Goal: Information Seeking & Learning: Learn about a topic

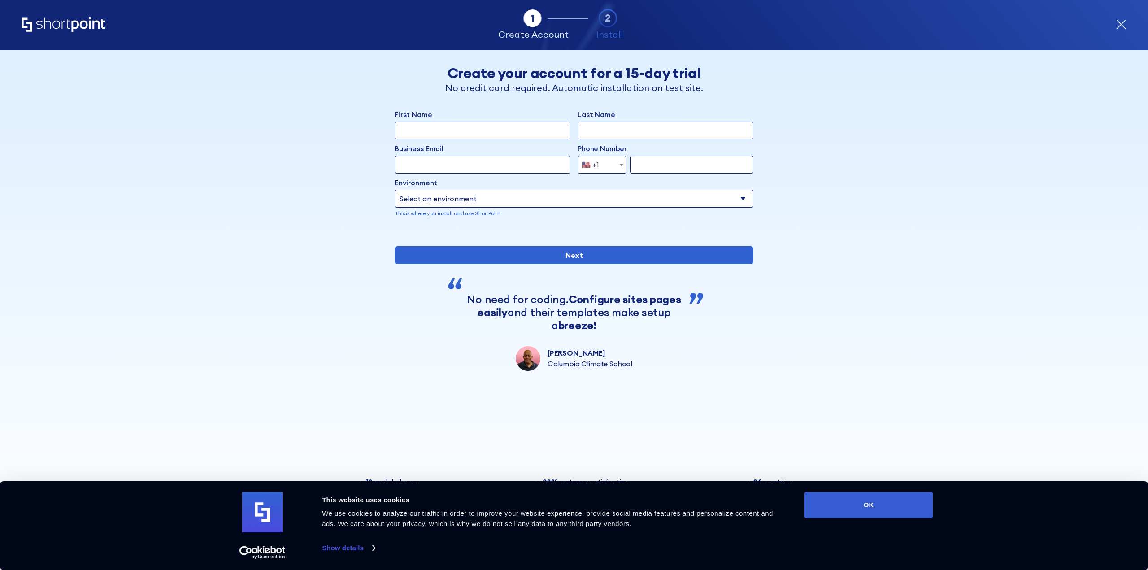
click at [49, 26] on icon "Home" at bounding box center [63, 24] width 83 height 14
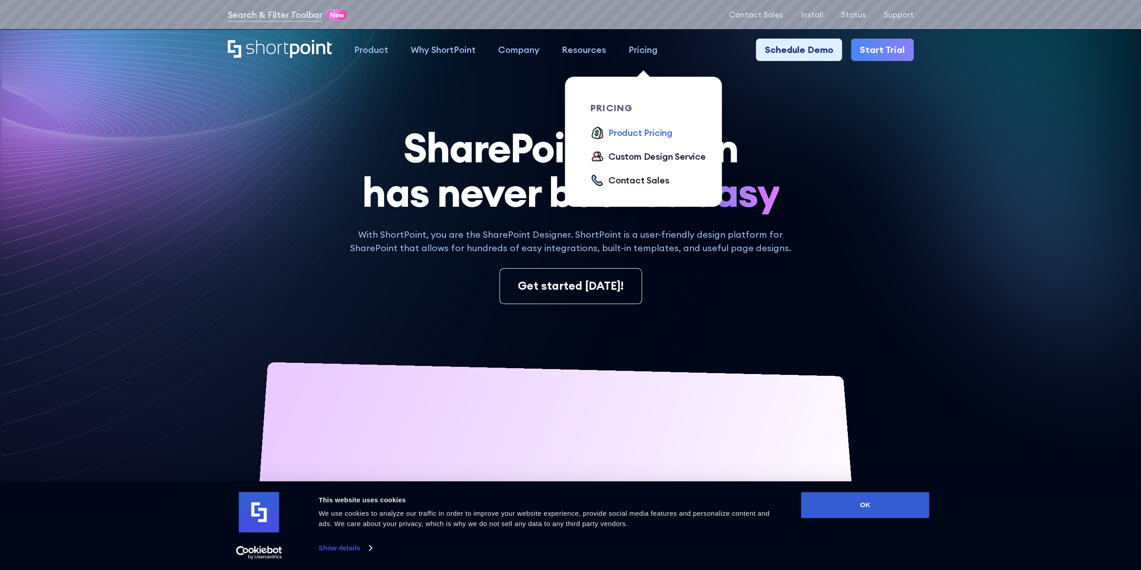
click at [632, 133] on div "Product Pricing" at bounding box center [640, 132] width 64 height 13
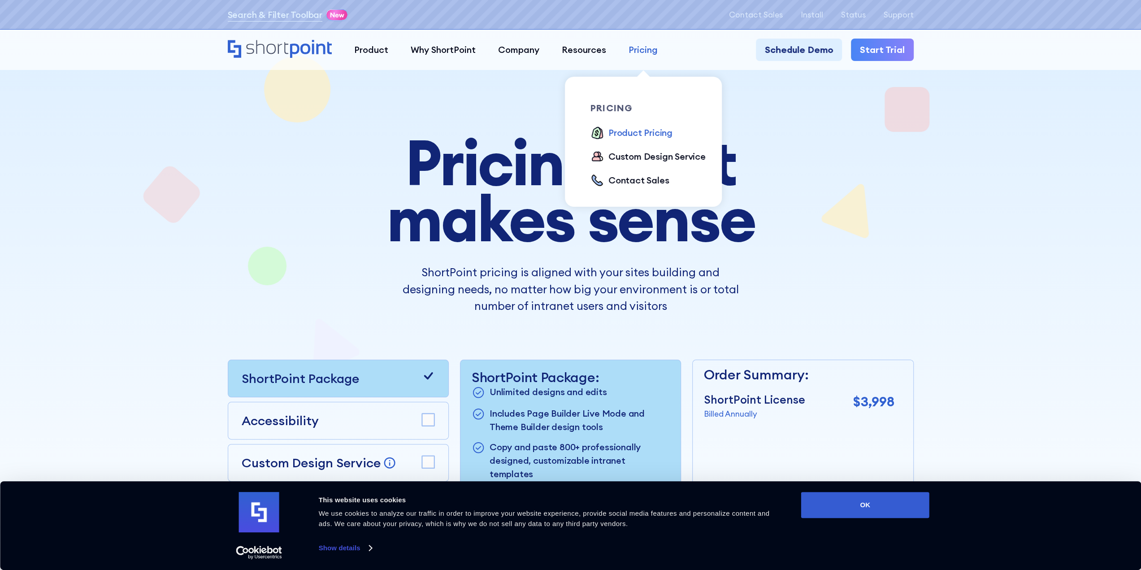
click at [643, 51] on div "Pricing" at bounding box center [642, 49] width 29 height 13
